Goal: Information Seeking & Learning: Learn about a topic

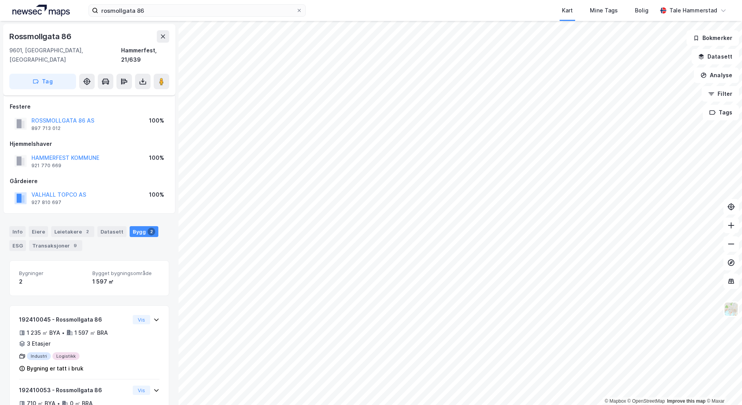
scroll to position [38, 0]
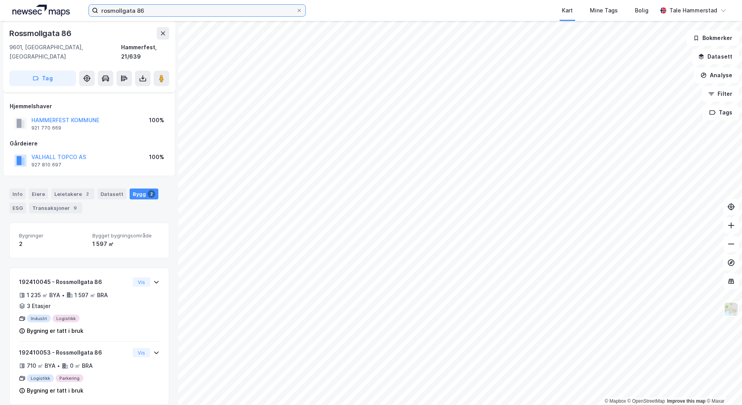
click at [165, 12] on input "rosmollgata 86" at bounding box center [197, 11] width 198 height 12
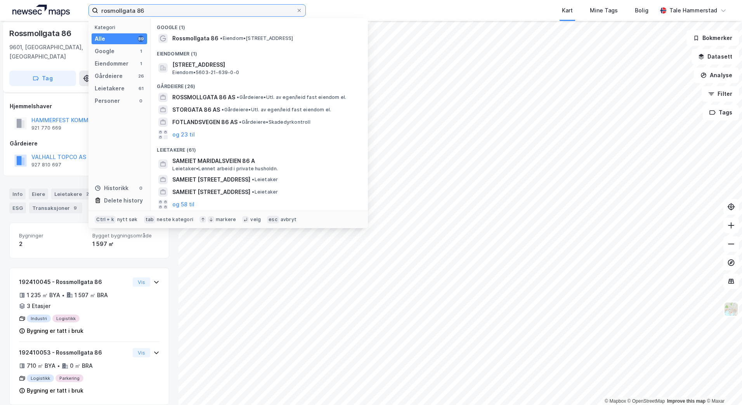
click at [165, 12] on input "rosmollgata 86" at bounding box center [197, 11] width 198 height 12
type input "l"
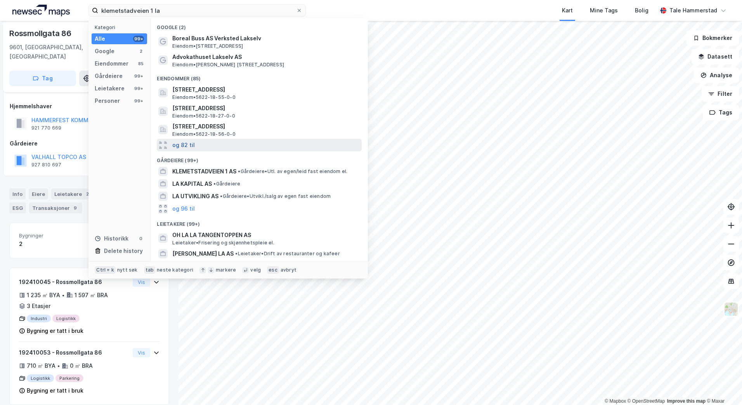
click at [179, 146] on button "og 82 til" at bounding box center [183, 145] width 23 height 9
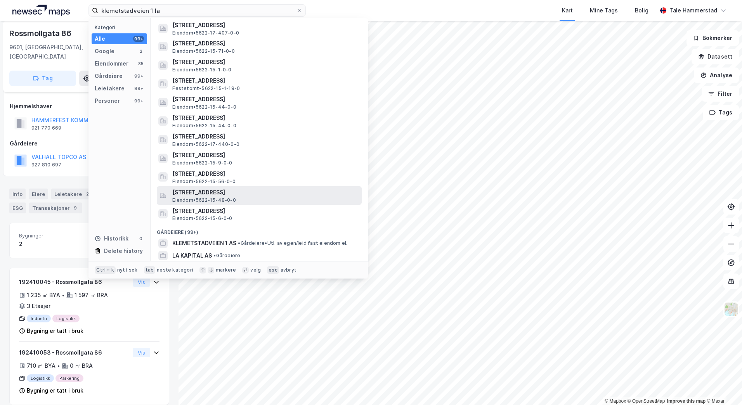
scroll to position [1436, 0]
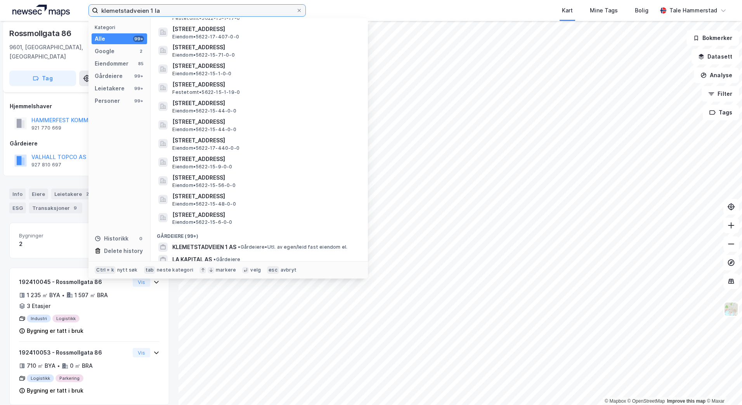
click at [165, 9] on input "klemetstadveien 1 la" at bounding box center [197, 11] width 198 height 12
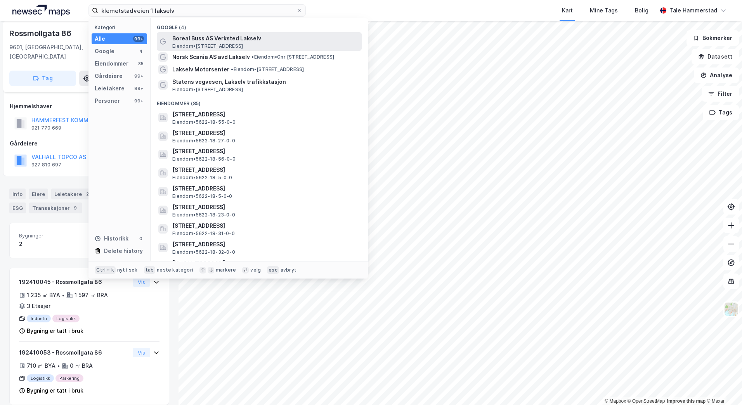
click at [273, 45] on div "Boreal Buss AS Verksted Lakselv Eiendom • [STREET_ADDRESS]" at bounding box center [266, 42] width 188 height 16
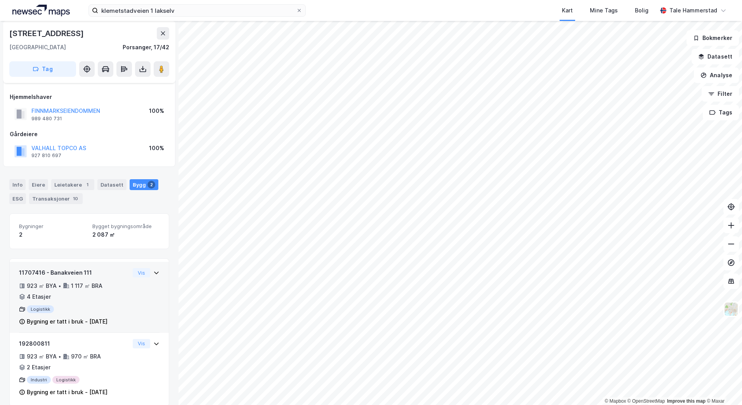
scroll to position [49, 0]
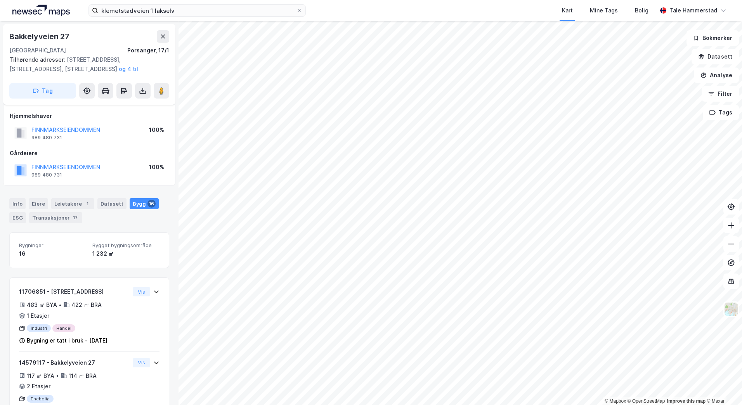
scroll to position [49, 0]
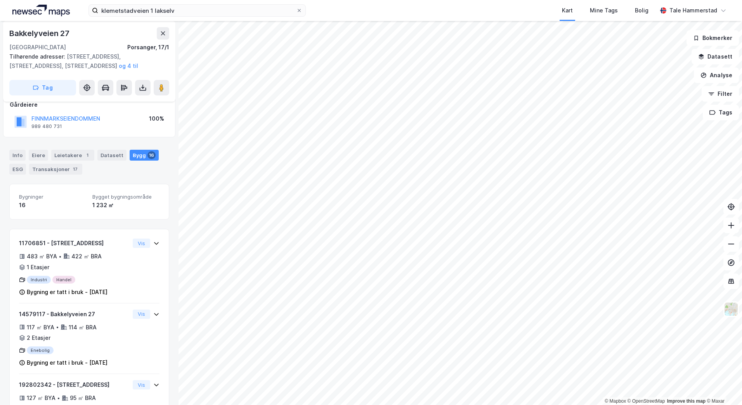
scroll to position [15, 0]
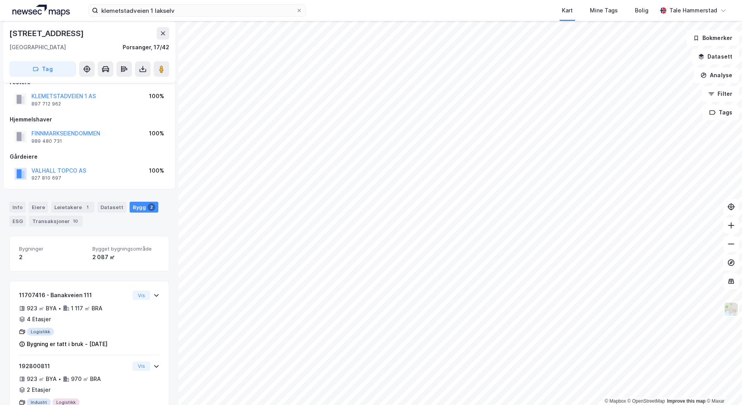
scroll to position [15, 0]
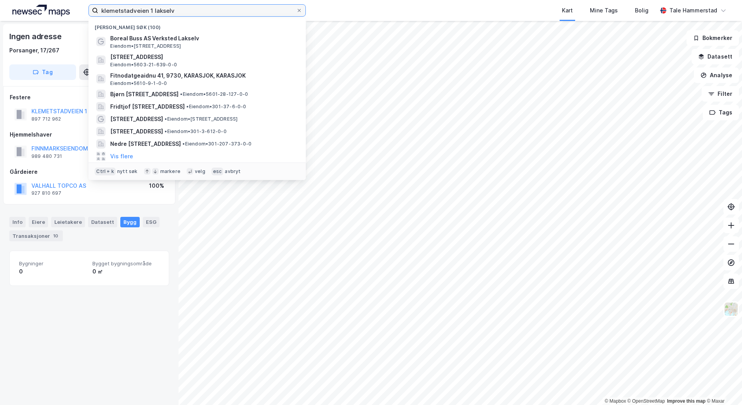
drag, startPoint x: 153, startPoint y: 17, endPoint x: 54, endPoint y: 24, distance: 99.6
click at [54, 24] on div "klemetstadveien 1 lakselv Nylige søk (100) Boreal Buss AS Verksted Lakselv Eien…" at bounding box center [371, 202] width 742 height 405
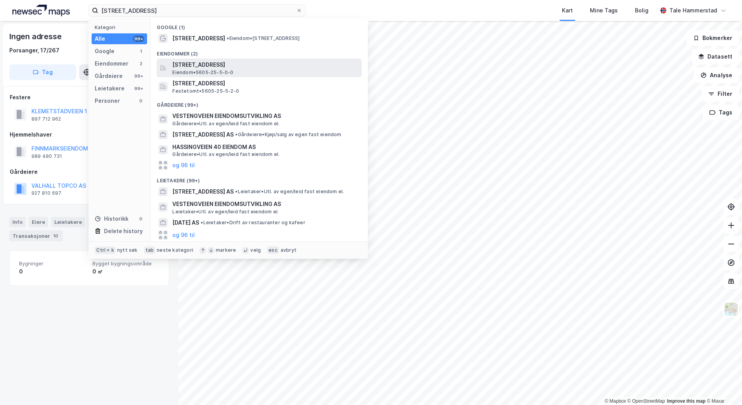
click at [198, 72] on span "Eiendom • 5605-25-5-0-0" at bounding box center [202, 72] width 61 height 6
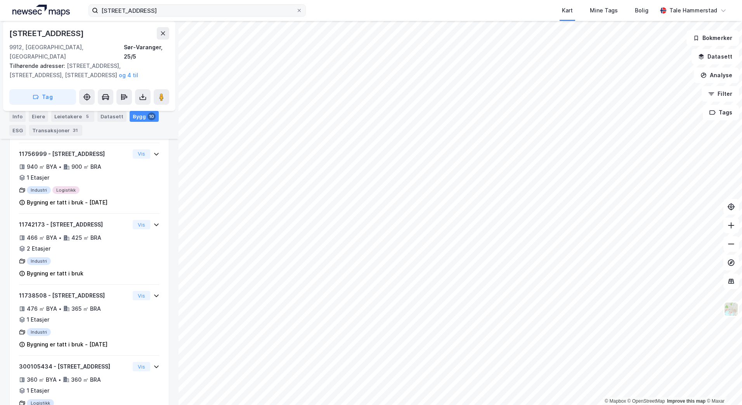
scroll to position [245, 0]
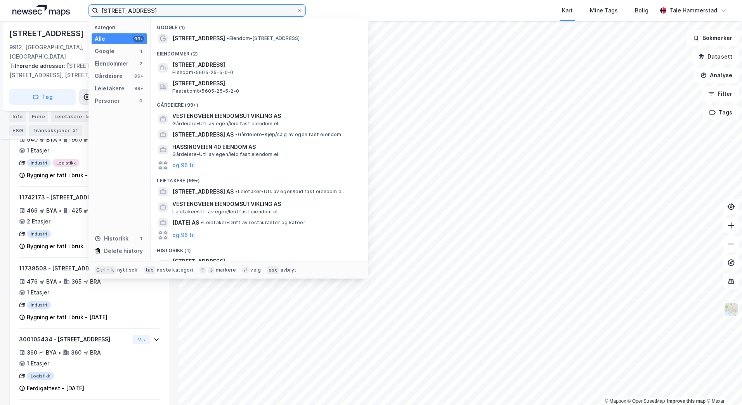
click at [172, 12] on input "[STREET_ADDRESS]" at bounding box center [197, 11] width 198 height 12
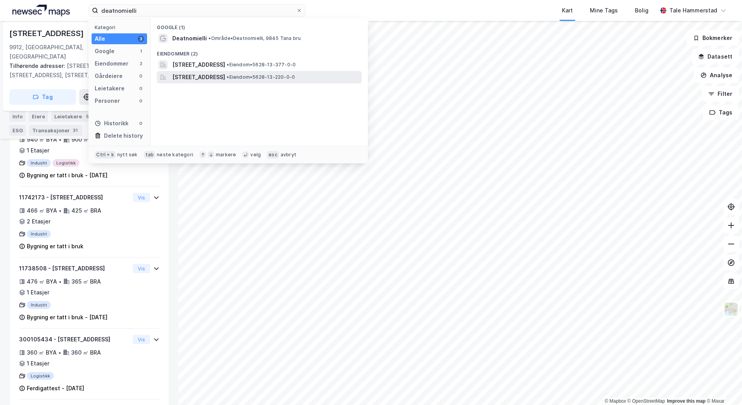
click at [225, 77] on span "[STREET_ADDRESS]" at bounding box center [198, 77] width 53 height 9
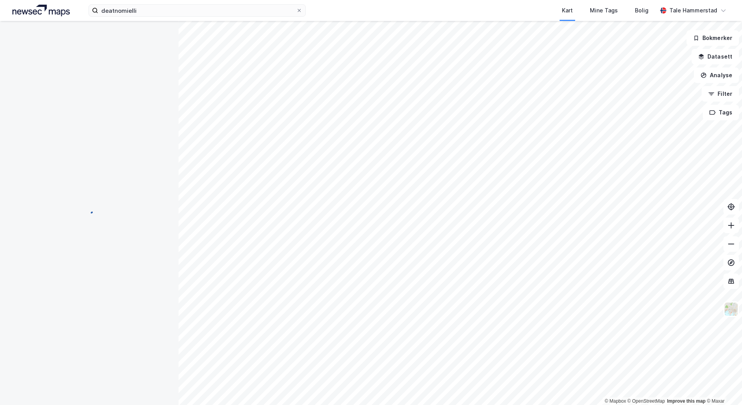
scroll to position [163, 0]
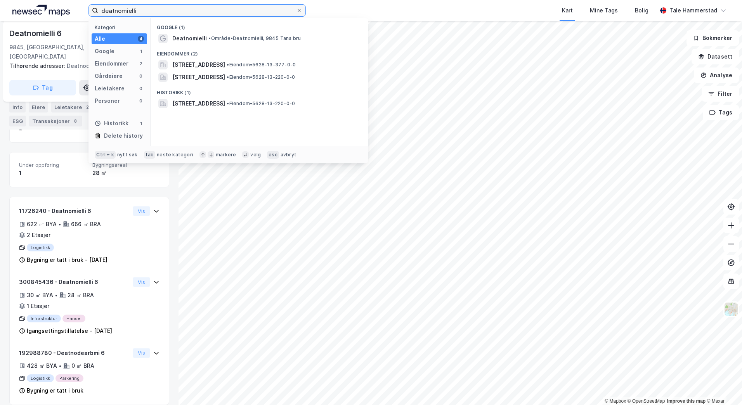
drag, startPoint x: 139, startPoint y: 10, endPoint x: -2, endPoint y: 9, distance: 140.5
click at [0, 9] on html "deatnomielli Kategori Alle 4 Google 1 Eiendommer 2 Gårdeiere 0 Leietakere 0 Per…" at bounding box center [371, 202] width 742 height 405
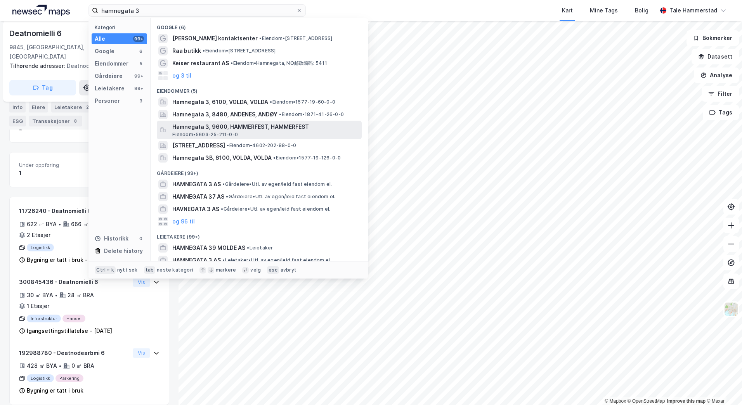
click at [292, 132] on div "Hamnegata 3, 9600, HAMMERFEST, HAMMERFEST Eiendom • 5603-25-211-0-0" at bounding box center [266, 130] width 188 height 16
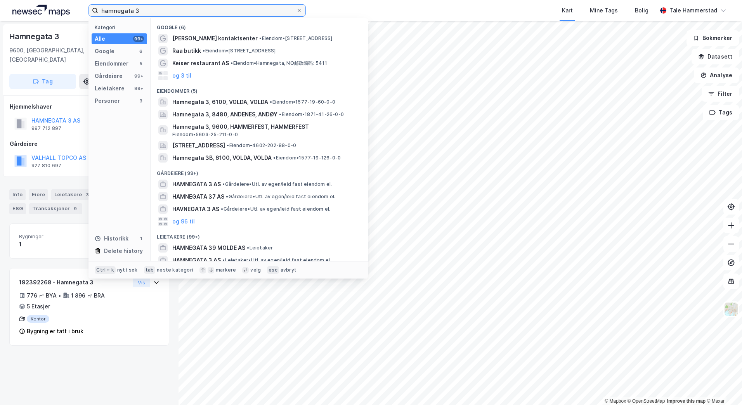
drag, startPoint x: 139, startPoint y: 10, endPoint x: -2, endPoint y: 9, distance: 140.9
click at [0, 9] on html "hamnegata 3 Kategori Alle 99+ Google 6 Eiendommer 5 Gårdeiere 99+ Leietakere 99…" at bounding box center [371, 202] width 742 height 405
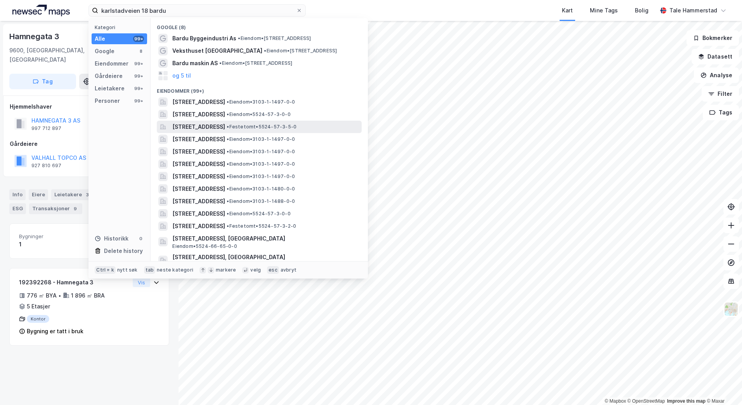
click at [222, 129] on span "[STREET_ADDRESS]" at bounding box center [198, 126] width 53 height 9
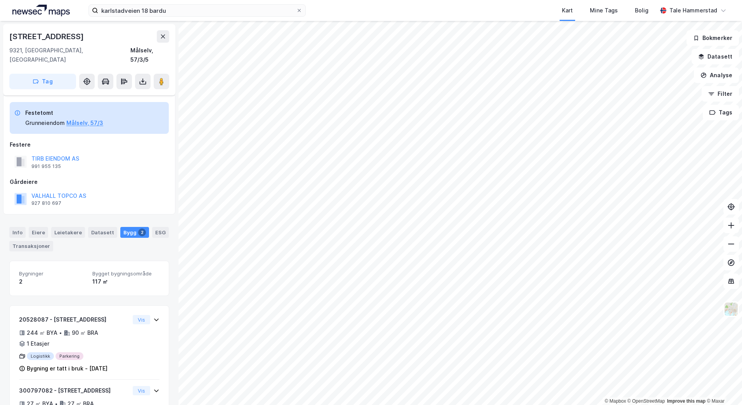
scroll to position [49, 0]
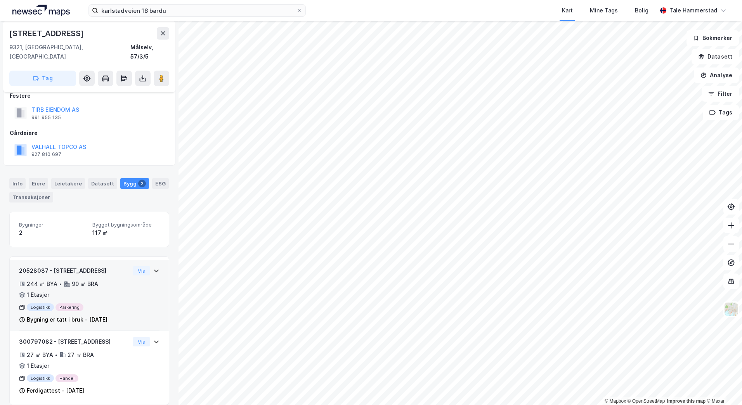
scroll to position [32, 0]
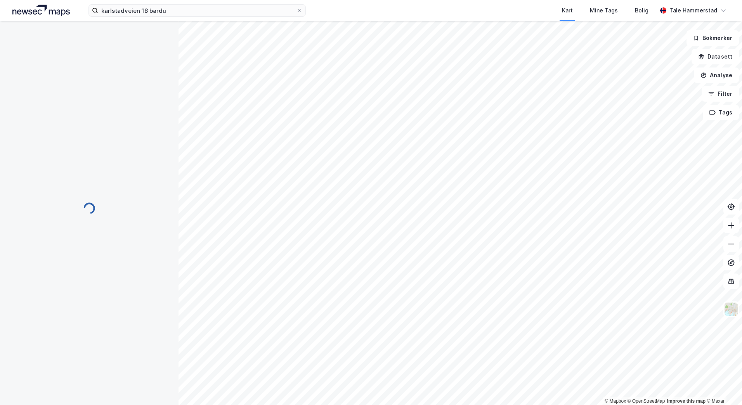
scroll to position [32, 0]
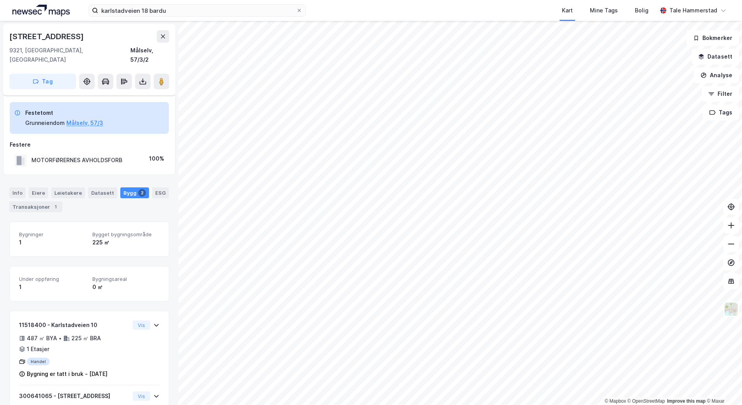
scroll to position [32, 0]
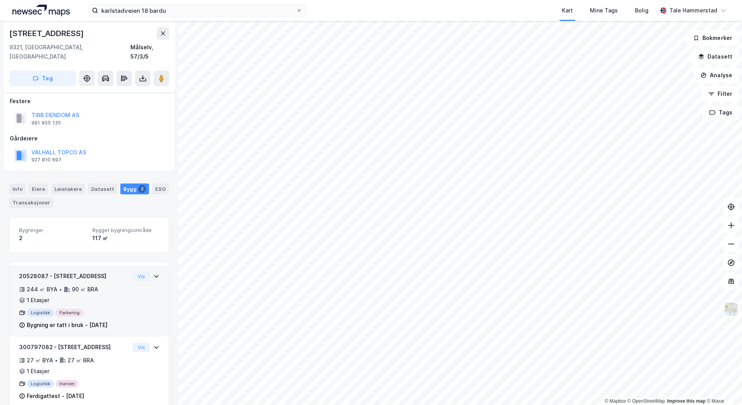
scroll to position [49, 0]
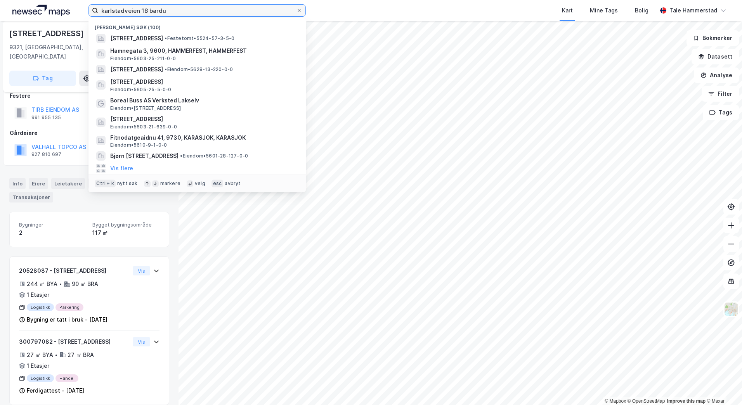
drag, startPoint x: 175, startPoint y: 12, endPoint x: -2, endPoint y: 13, distance: 176.2
click at [0, 13] on html "karlstadveien 18 bardu Nylige søk (100) [STREET_ADDRESS], MÅLSELV • Festetomt •…" at bounding box center [371, 202] width 742 height 405
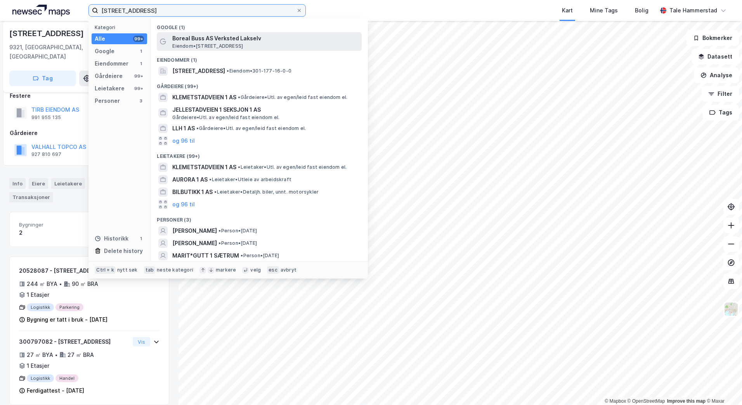
type input "[STREET_ADDRESS]"
click at [243, 41] on span "Boreal Buss AS Verksted Lakselv" at bounding box center [265, 38] width 186 height 9
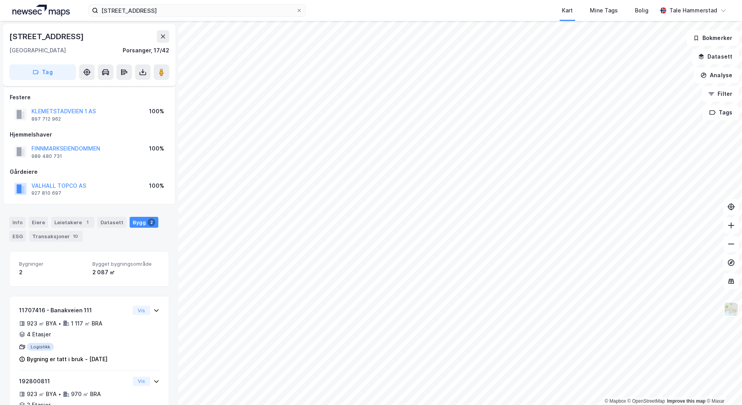
scroll to position [49, 0]
